Goal: Navigation & Orientation: Understand site structure

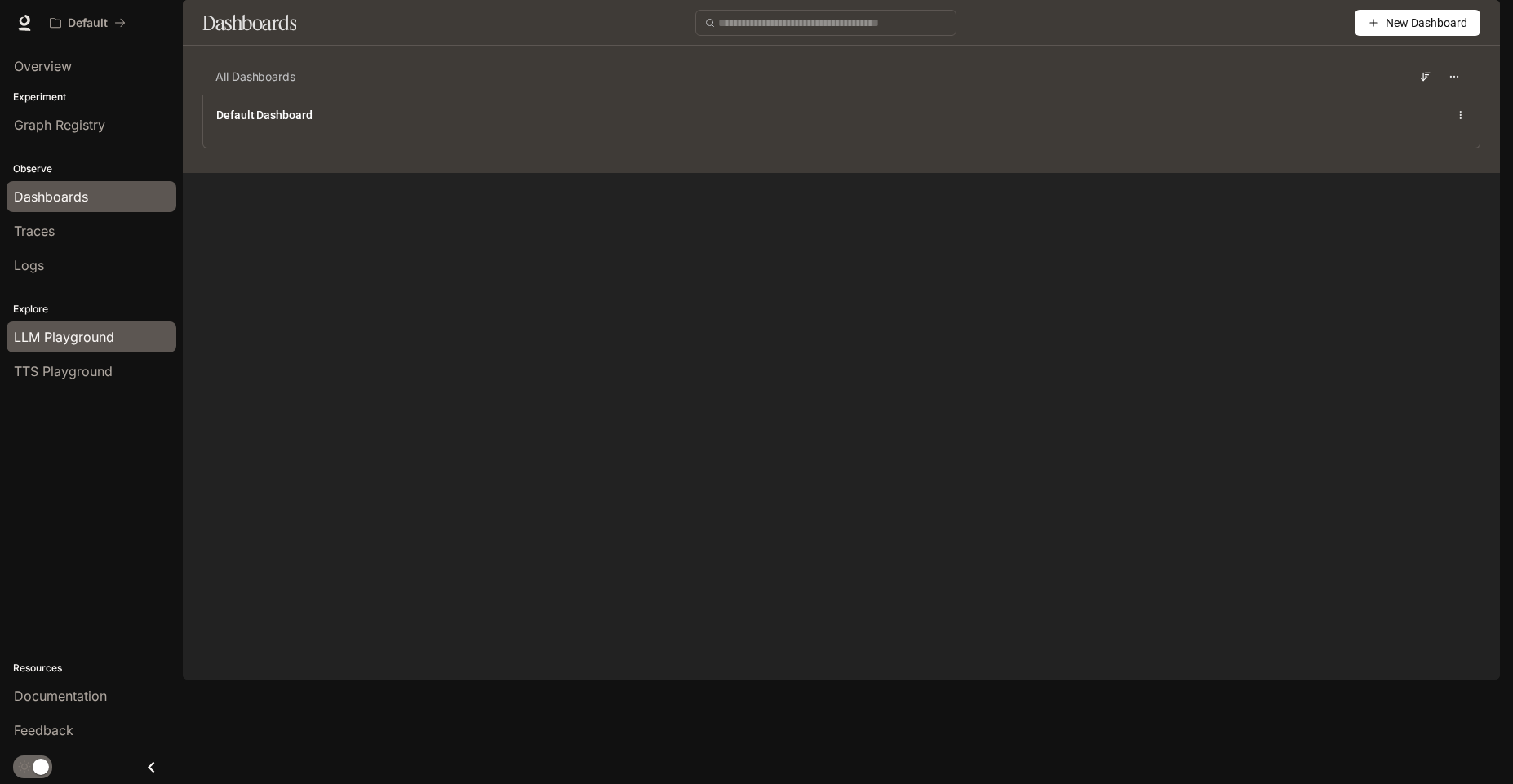
click at [122, 336] on div "LLM Playground" at bounding box center [91, 337] width 155 height 19
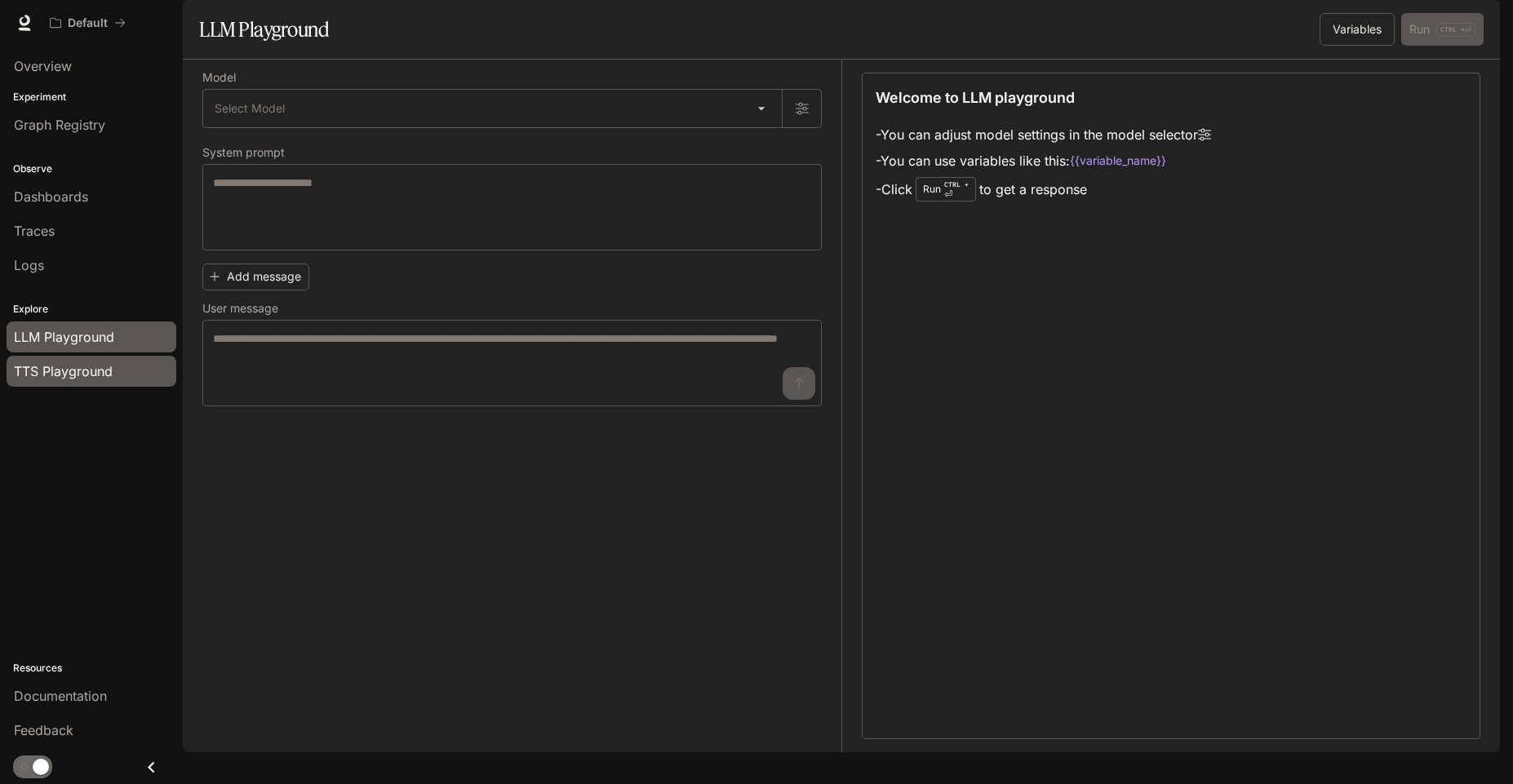
click at [111, 382] on link "TTS Playground" at bounding box center [91, 370] width 170 height 31
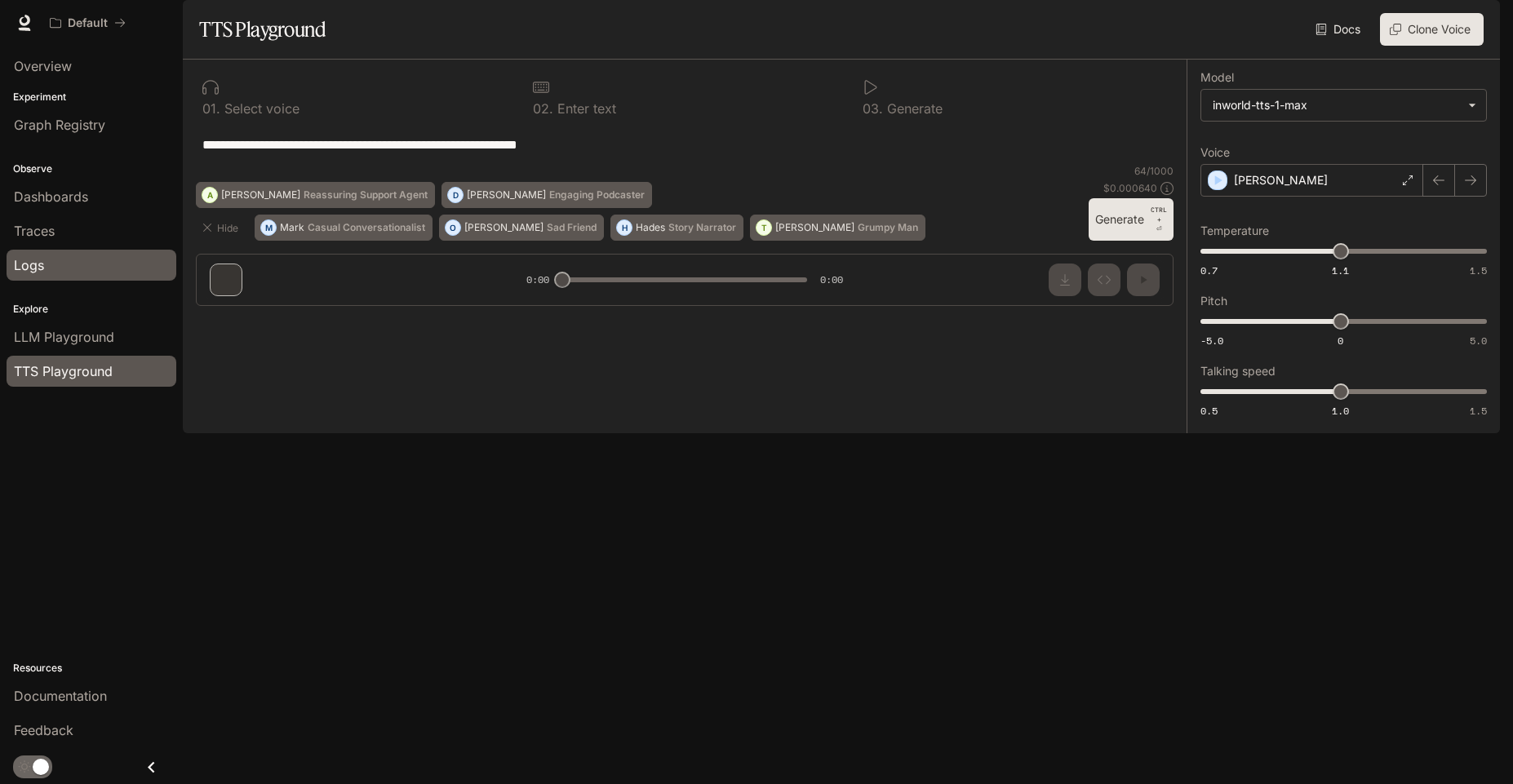
click at [47, 266] on div "Logs" at bounding box center [91, 265] width 155 height 19
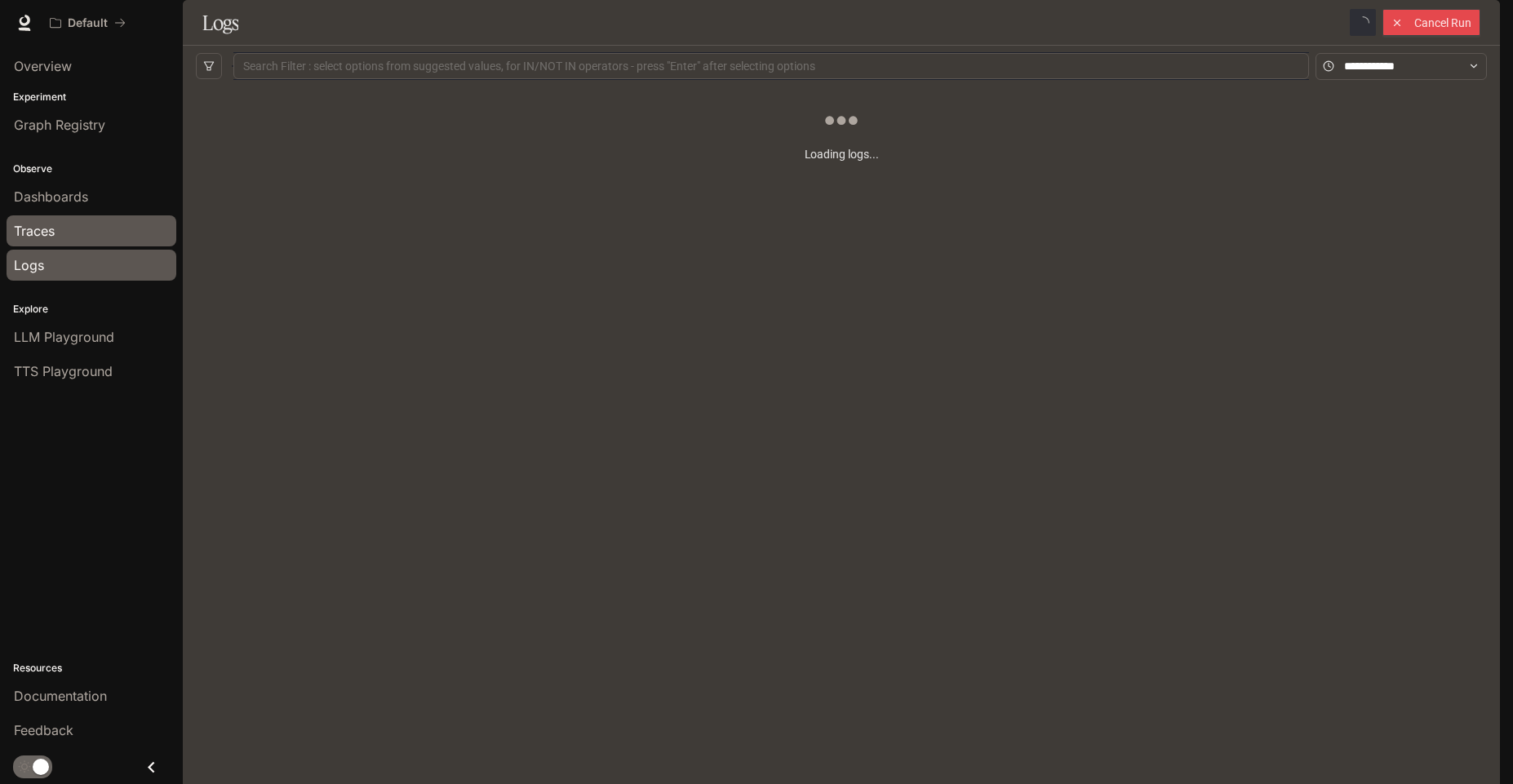
click at [58, 223] on div "Traces" at bounding box center [91, 231] width 155 height 19
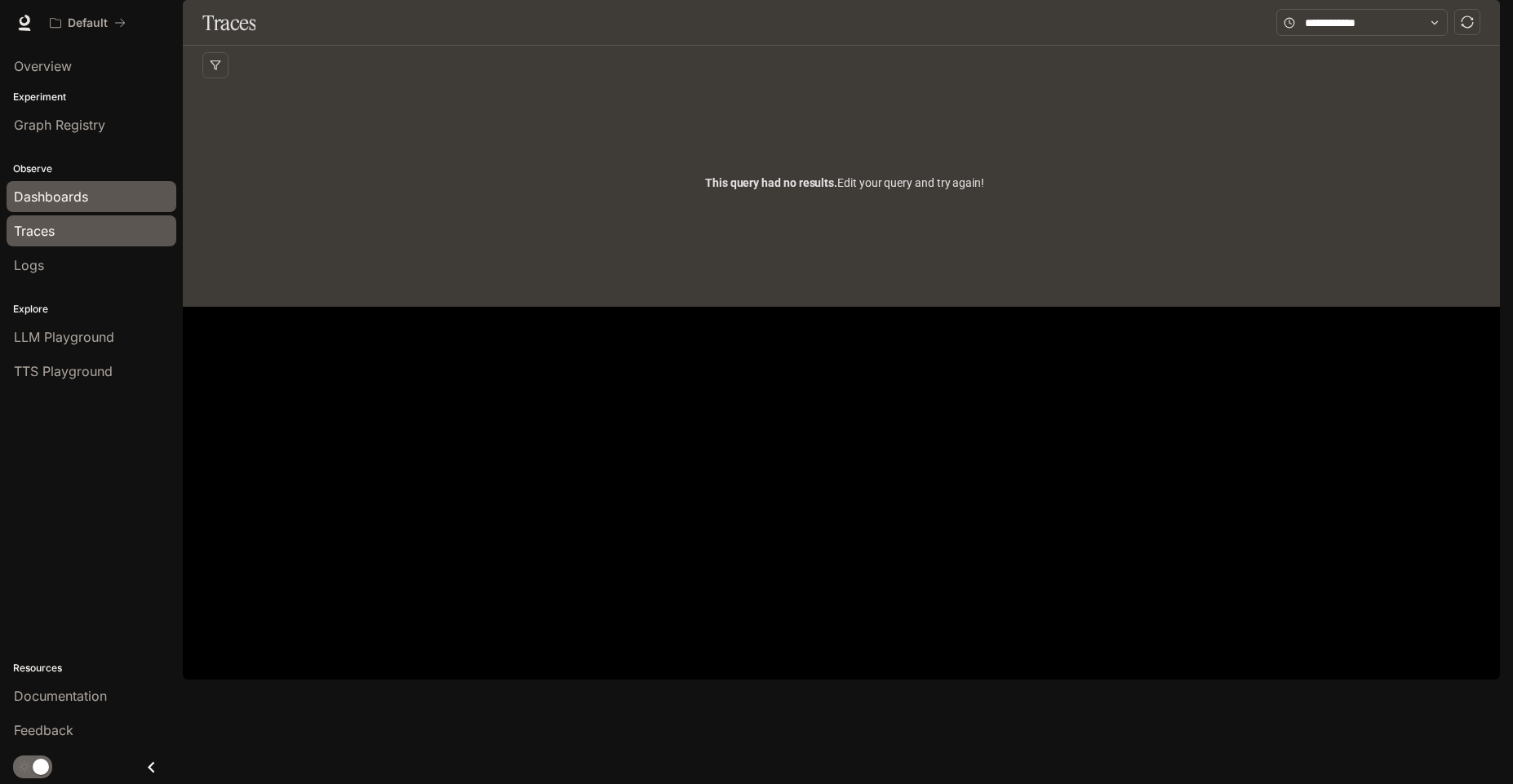
click at [65, 201] on span "Dashboards" at bounding box center [51, 196] width 74 height 19
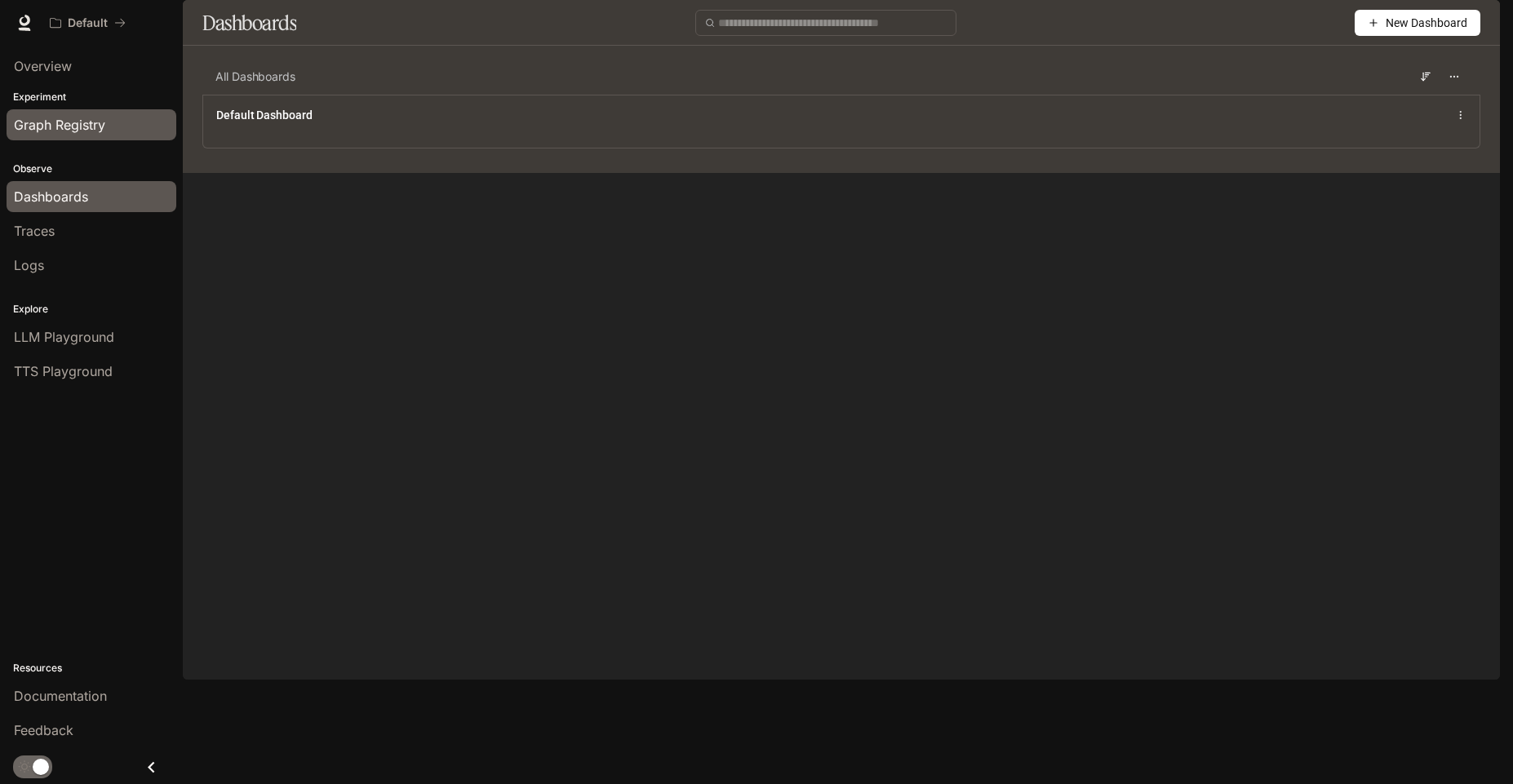
click at [73, 133] on span "Graph Registry" at bounding box center [59, 125] width 91 height 19
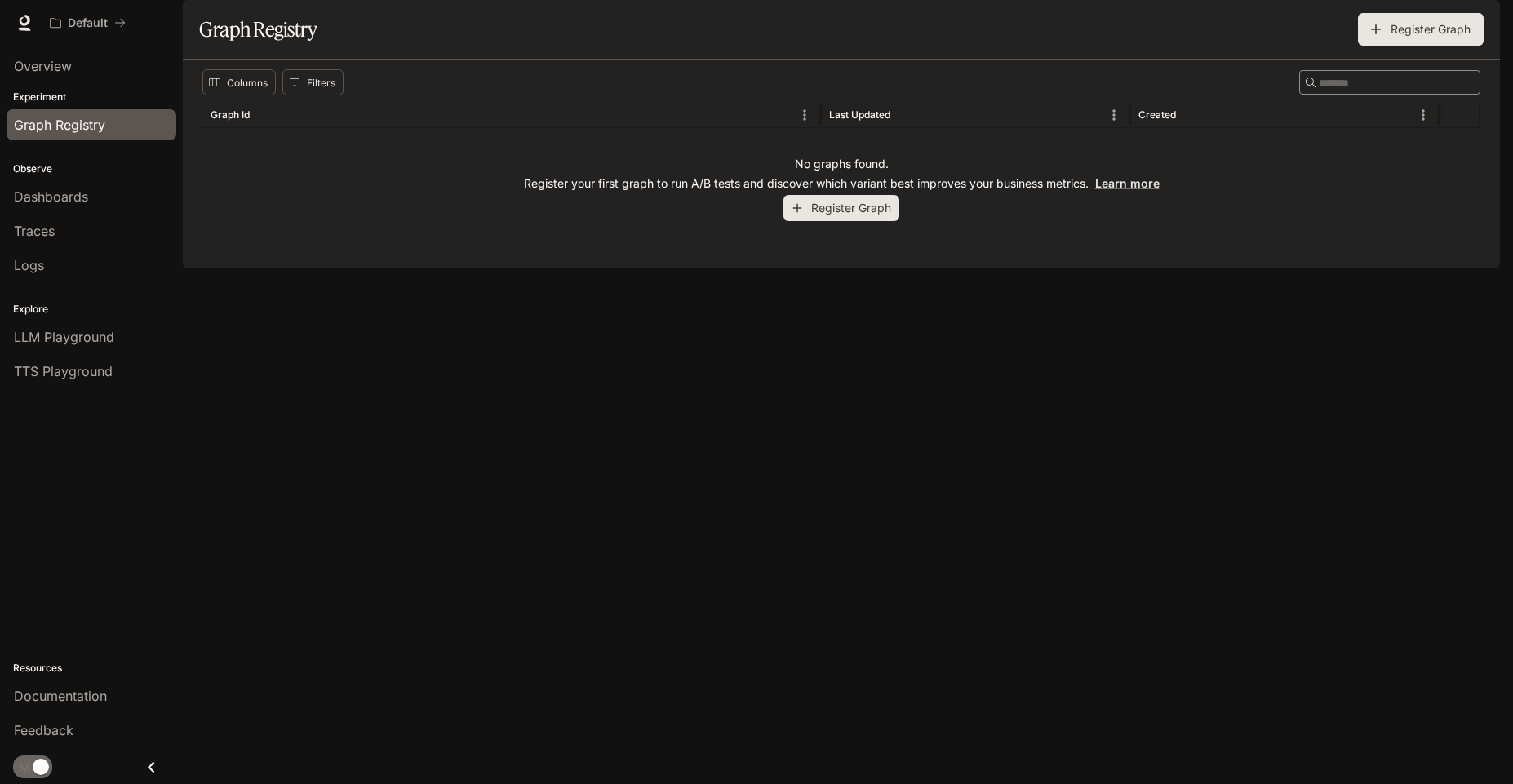
click at [76, 89] on div "Experiment Graph Registry" at bounding box center [91, 116] width 183 height 58
click at [77, 80] on link "Overview" at bounding box center [91, 65] width 170 height 31
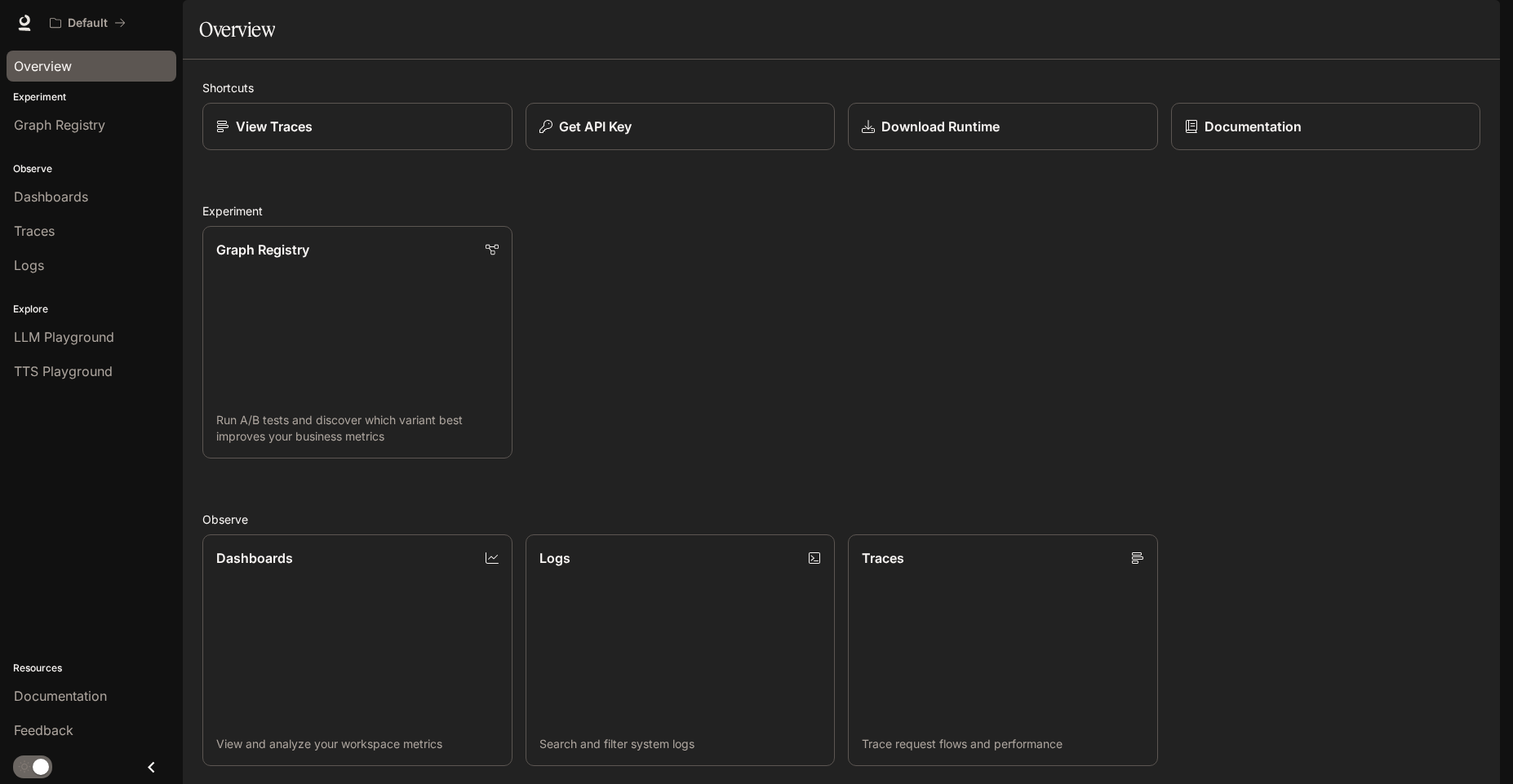
click at [1502, 646] on div "Skip to main content Default Documentation Documentation Portal Overview Experi…" at bounding box center [756, 392] width 1513 height 784
click at [1502, 598] on div "Skip to main content Default Documentation Documentation Portal Overview Experi…" at bounding box center [756, 392] width 1513 height 784
click at [1509, 390] on div "Skip to main content Default Documentation Documentation Portal Overview Experi…" at bounding box center [756, 392] width 1513 height 784
click at [1494, 241] on div "Shortcuts View Traces Get API Key Download Runtime Documentation Experiment Gra…" at bounding box center [842, 576] width 1318 height 1034
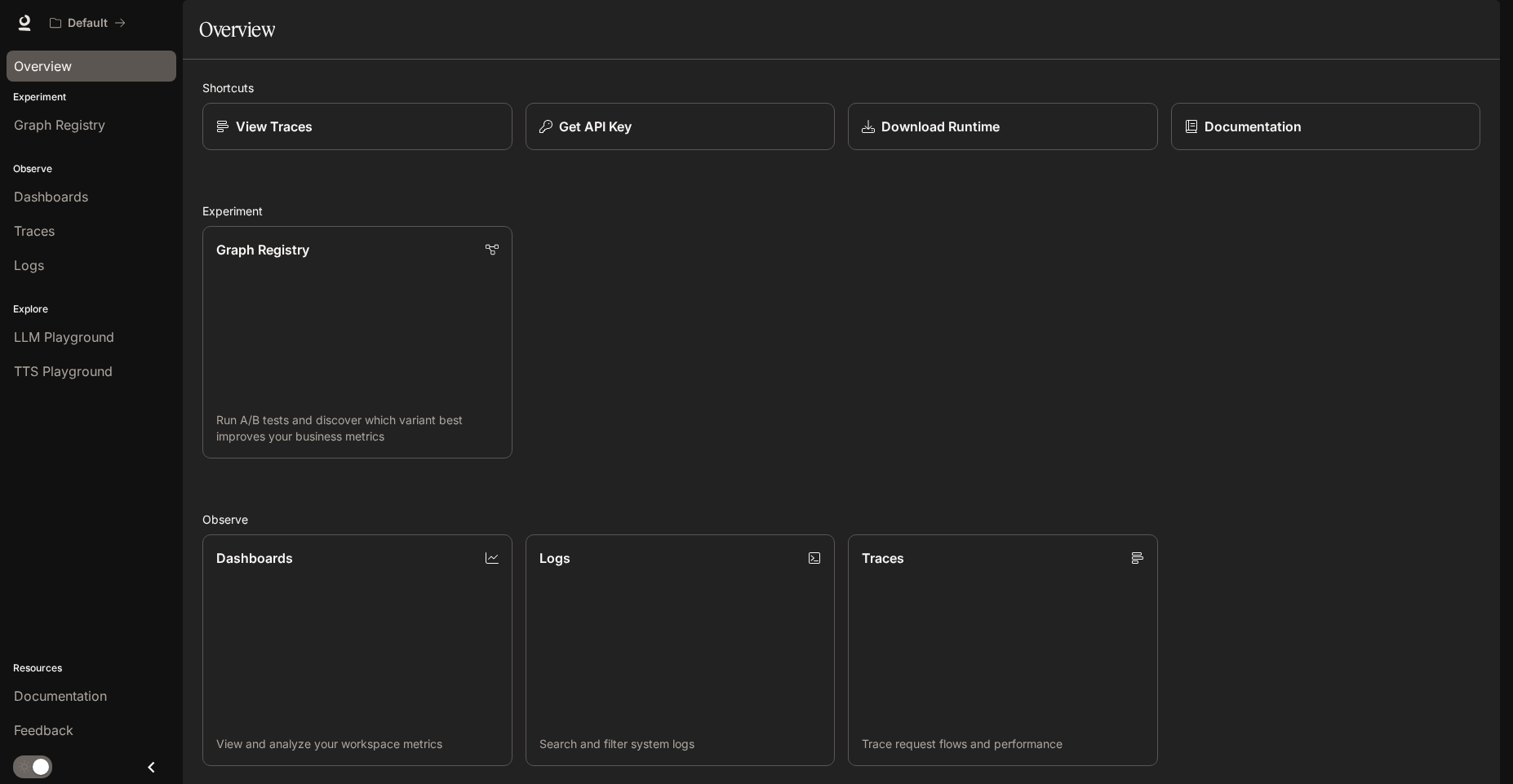
scroll to position [0, 0]
